Goal: Entertainment & Leisure: Consume media (video, audio)

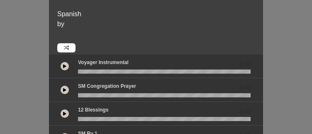
click at [63, 65] on button at bounding box center [65, 66] width 8 height 8
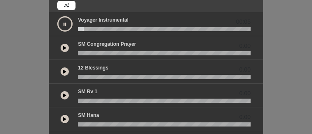
scroll to position [79, 0]
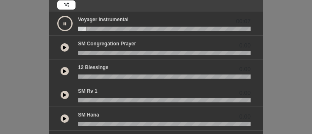
click at [64, 69] on icon at bounding box center [64, 71] width 3 height 4
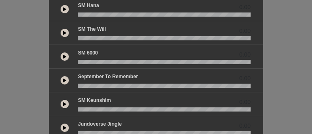
scroll to position [189, 0]
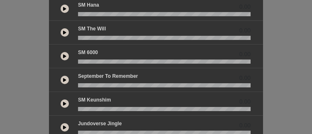
click at [64, 78] on icon at bounding box center [64, 80] width 3 height 4
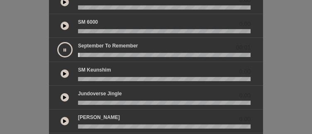
scroll to position [219, 0]
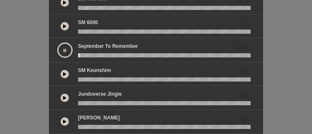
click at [64, 74] on icon at bounding box center [64, 74] width 3 height 4
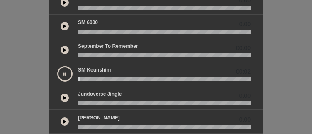
click at [64, 74] on icon at bounding box center [65, 74] width 2 height 4
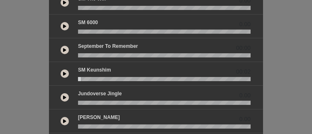
click at [65, 95] on icon at bounding box center [64, 97] width 3 height 4
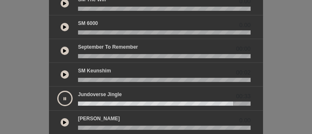
scroll to position [218, 0]
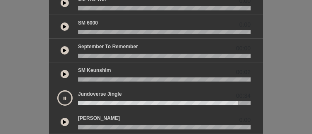
click at [64, 96] on icon at bounding box center [65, 98] width 2 height 4
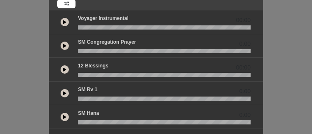
scroll to position [124, 0]
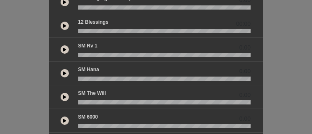
click at [63, 49] on icon at bounding box center [64, 49] width 3 height 4
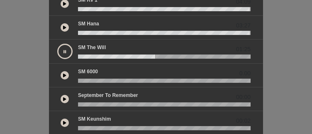
scroll to position [173, 0]
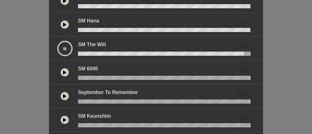
click at [277, 59] on div "Spanish by 00:00 0.00 00:00" at bounding box center [156, 76] width 312 height 443
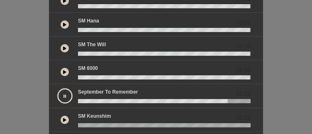
click at [118, 11] on div "04:09" at bounding box center [156, 1] width 214 height 24
click at [64, 120] on icon at bounding box center [64, 120] width 3 height 4
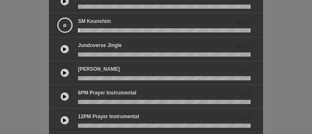
scroll to position [268, 0]
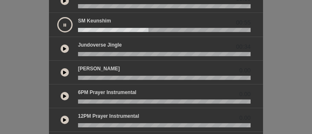
click at [120, 108] on div "0.00" at bounding box center [156, 120] width 214 height 24
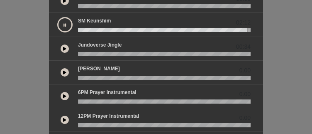
click at [66, 69] on button at bounding box center [65, 72] width 8 height 8
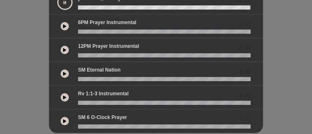
scroll to position [341, 0]
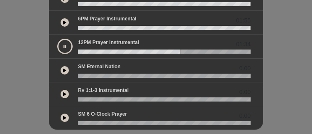
click at [66, 42] on button at bounding box center [64, 46] width 15 height 15
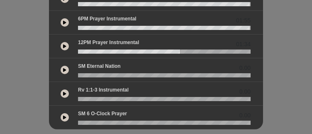
click at [64, 21] on icon at bounding box center [64, 22] width 3 height 4
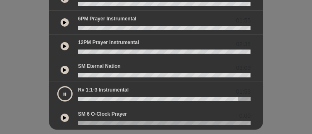
click at [65, 92] on icon at bounding box center [65, 94] width 2 height 4
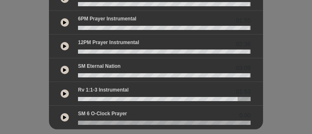
click at [67, 93] on button at bounding box center [65, 93] width 8 height 8
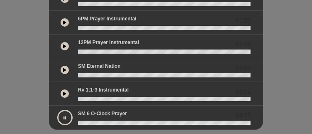
click at [65, 116] on icon at bounding box center [65, 118] width 2 height 4
